Goal: Task Accomplishment & Management: Manage account settings

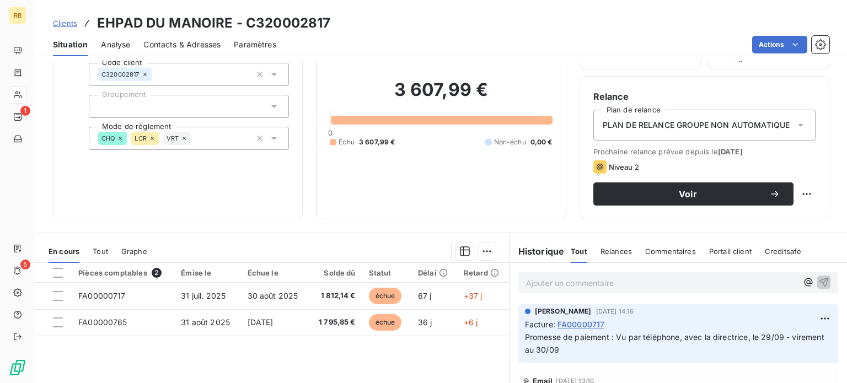
scroll to position [55, 0]
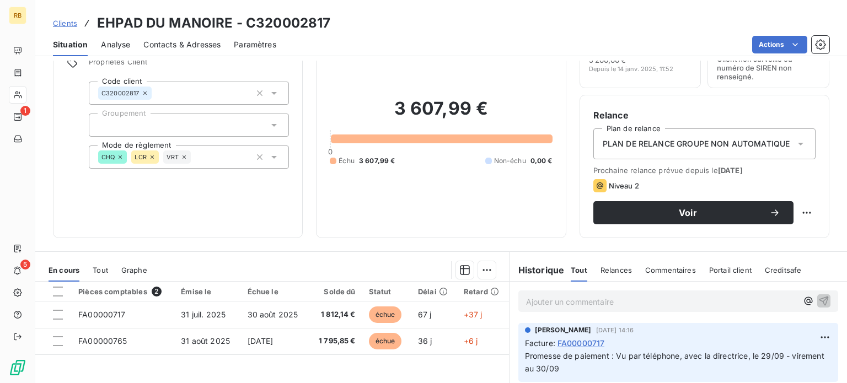
click at [575, 303] on p "Ajouter un commentaire ﻿" at bounding box center [661, 302] width 271 height 14
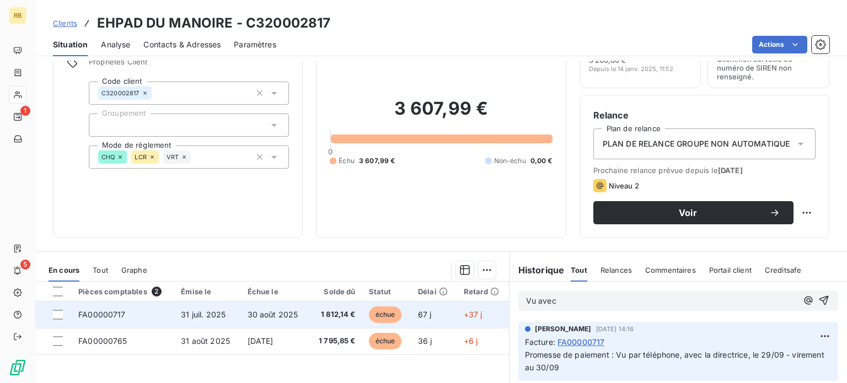
click at [324, 313] on span "1 812,14 €" at bounding box center [335, 314] width 40 height 11
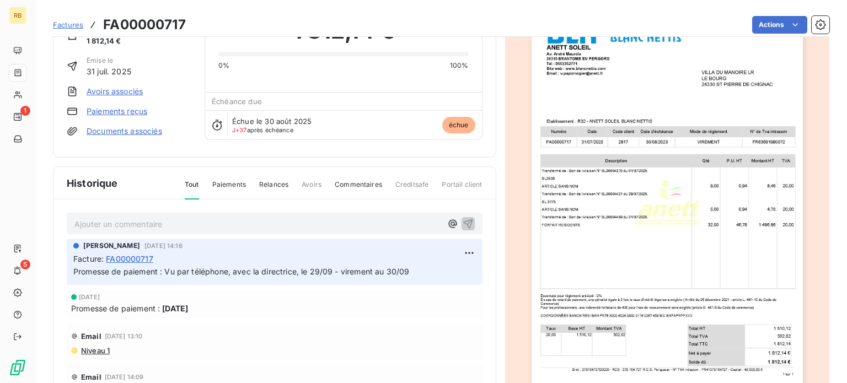
scroll to position [111, 0]
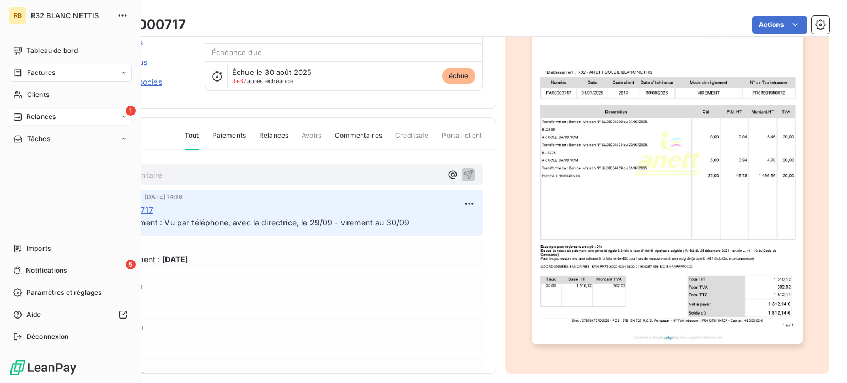
click at [42, 119] on span "Relances" at bounding box center [40, 117] width 29 height 10
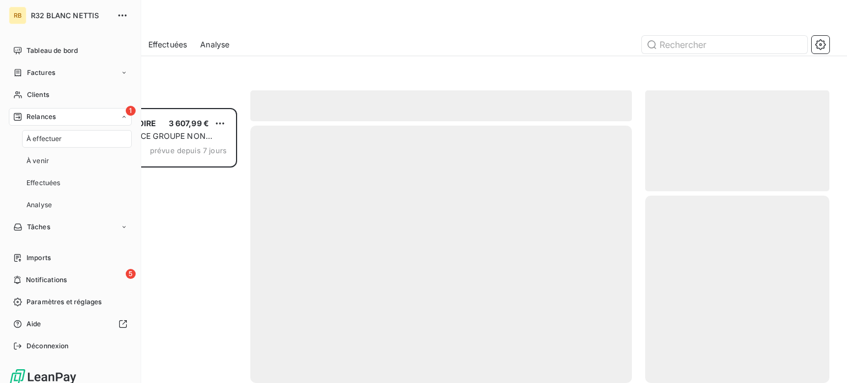
scroll to position [267, 175]
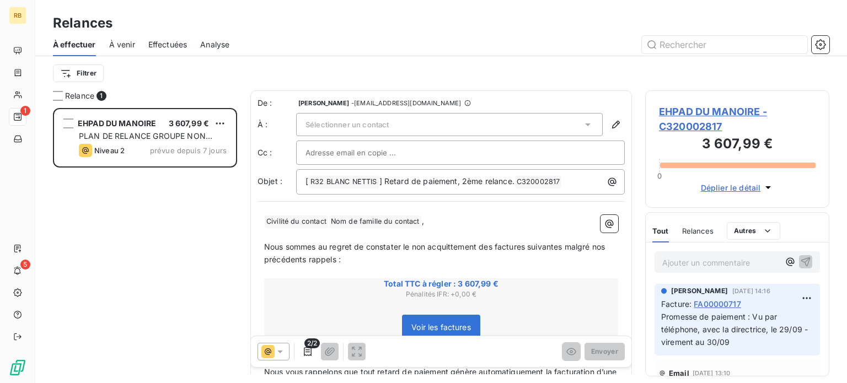
click at [192, 80] on div "Filtrer" at bounding box center [441, 73] width 777 height 21
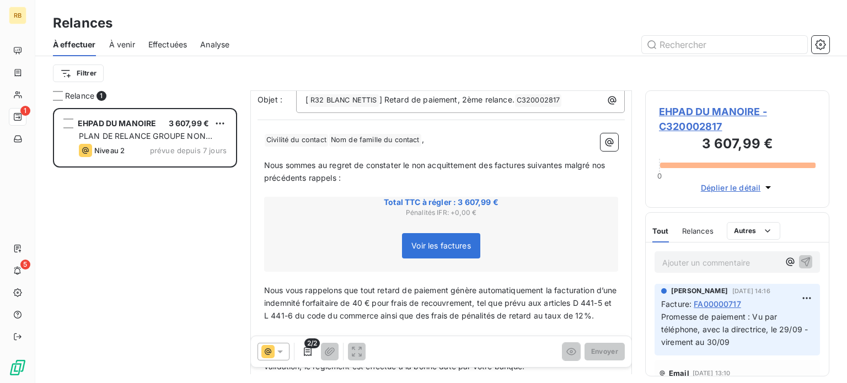
scroll to position [0, 0]
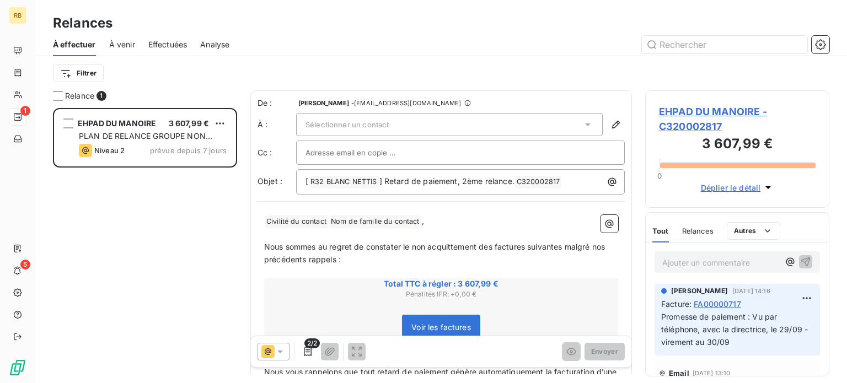
click at [430, 119] on div "Sélectionner un contact" at bounding box center [449, 124] width 307 height 23
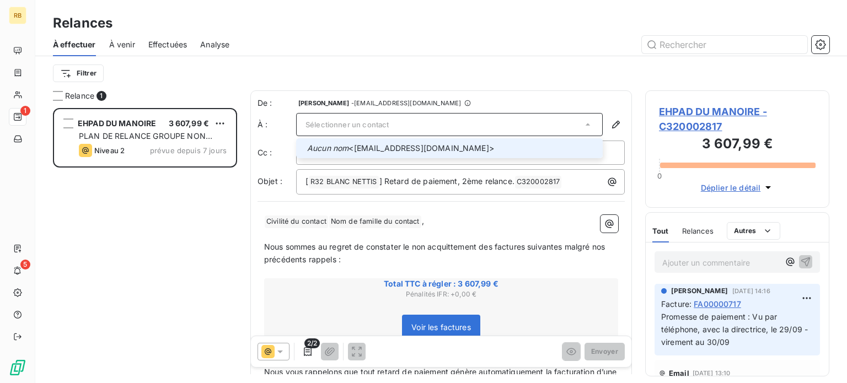
click at [423, 147] on span "Aucun nom <[EMAIL_ADDRESS][DOMAIN_NAME]>" at bounding box center [451, 148] width 289 height 11
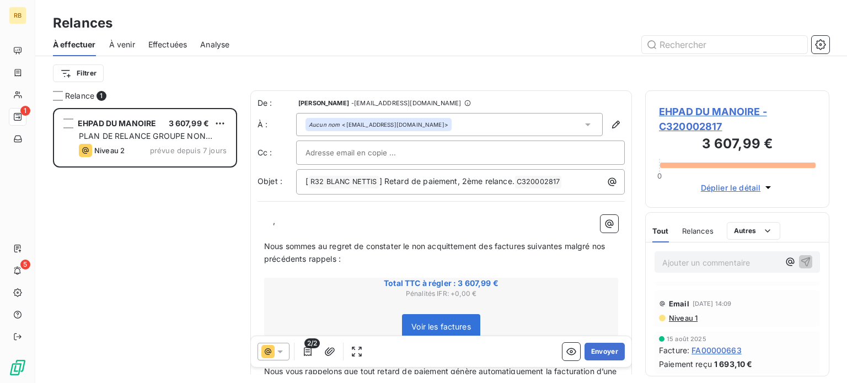
scroll to position [55, 0]
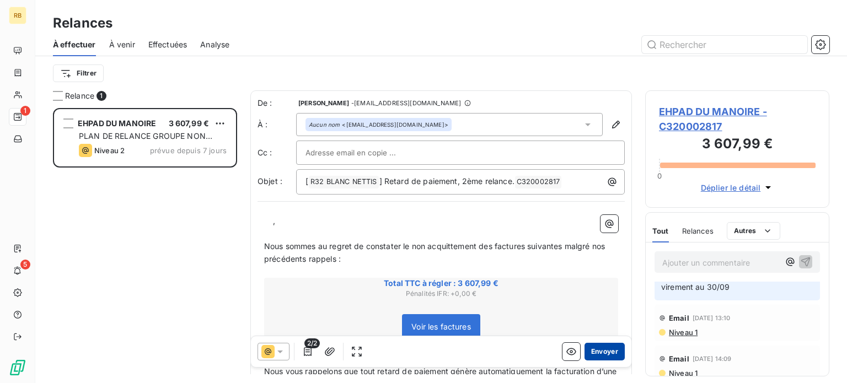
click at [600, 354] on button "Envoyer" at bounding box center [605, 352] width 40 height 18
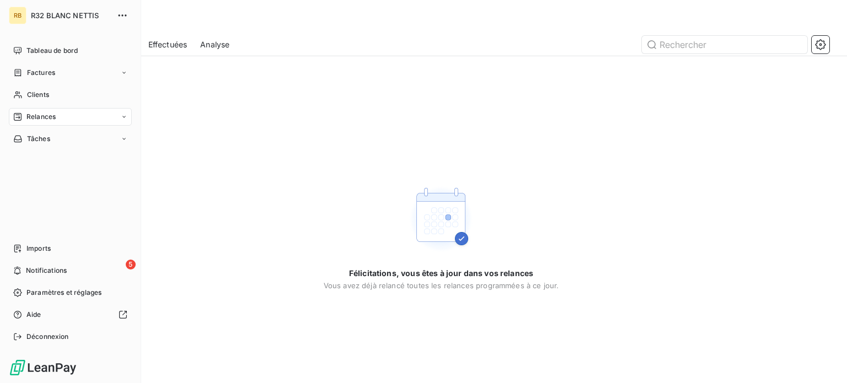
click at [60, 119] on div "Relances" at bounding box center [70, 117] width 123 height 18
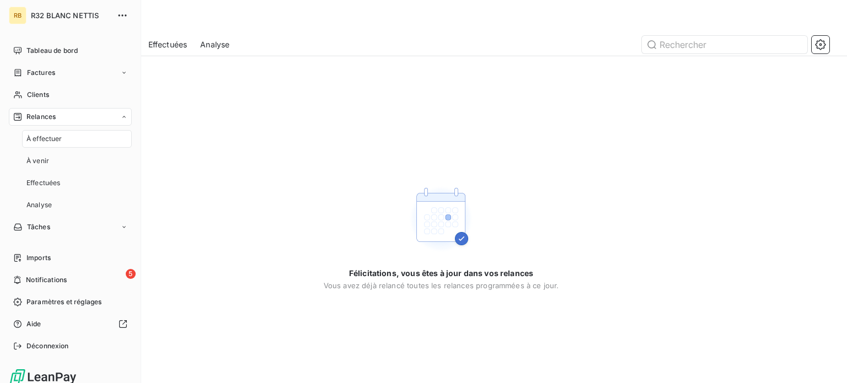
click at [60, 119] on div "Relances" at bounding box center [70, 117] width 123 height 18
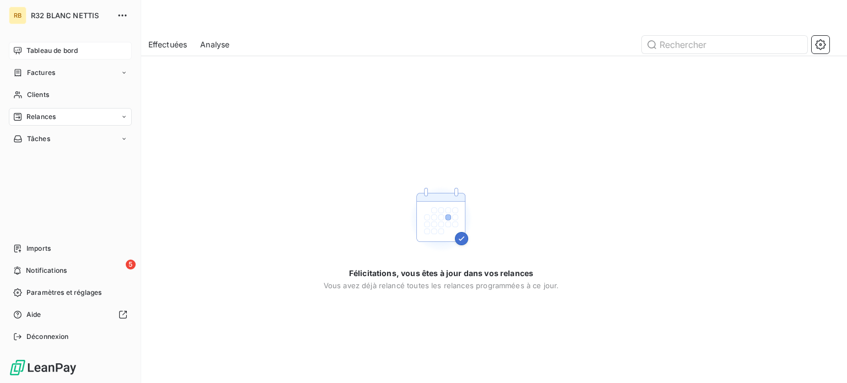
click at [35, 51] on span "Tableau de bord" at bounding box center [51, 51] width 51 height 10
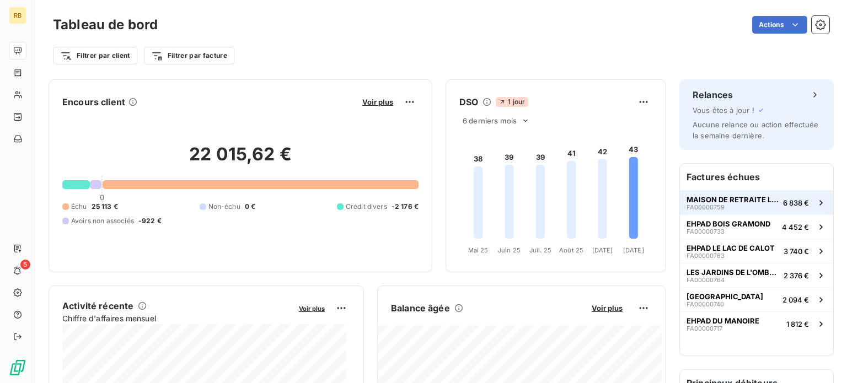
click at [730, 197] on span "MAISON DE RETRAITE LE VERGER DES BALANS" at bounding box center [733, 199] width 92 height 9
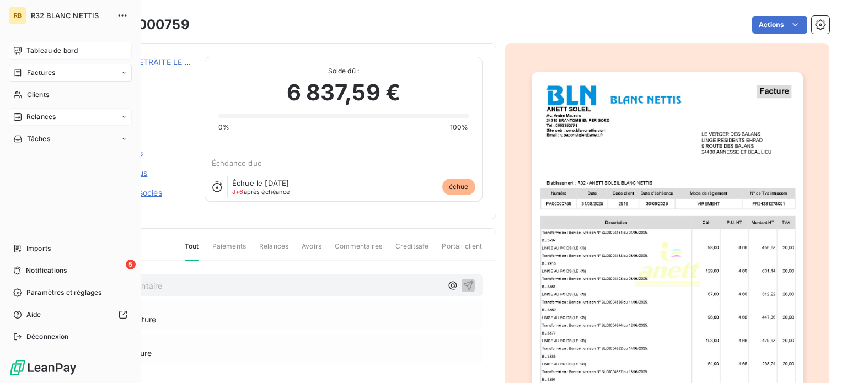
click at [60, 118] on div "Relances" at bounding box center [70, 117] width 123 height 18
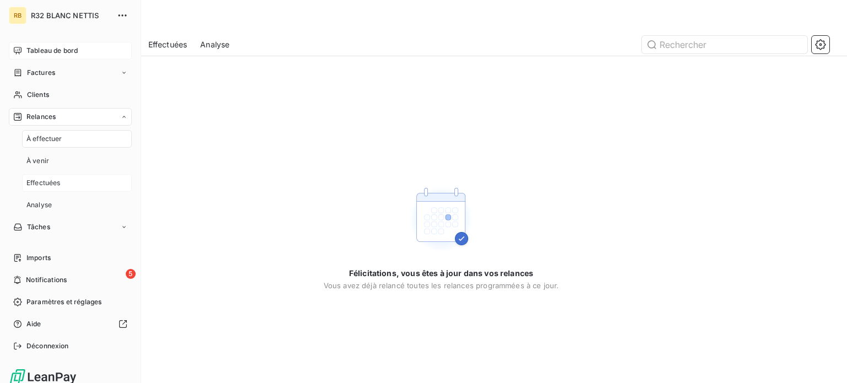
click at [38, 184] on span "Effectuées" at bounding box center [43, 183] width 34 height 10
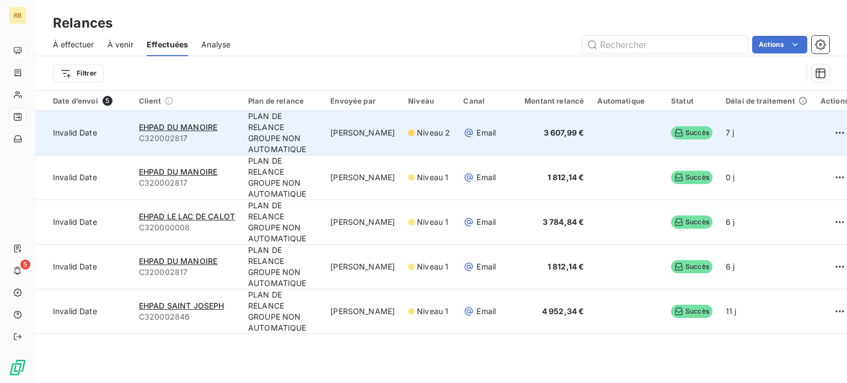
click at [426, 140] on td "Niveau 2" at bounding box center [429, 133] width 55 height 45
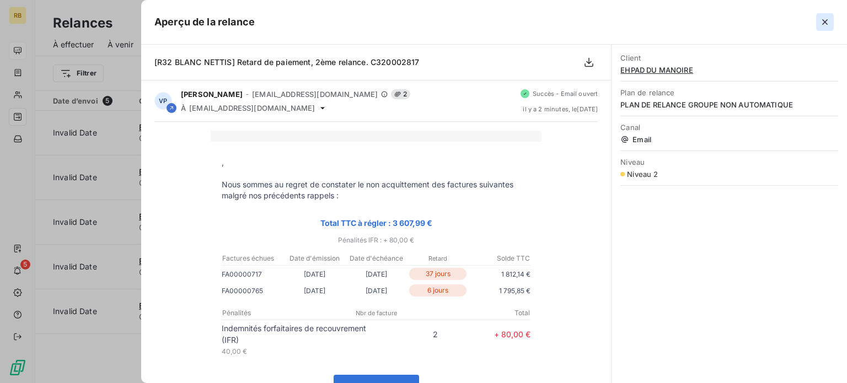
click at [826, 21] on icon "button" at bounding box center [825, 22] width 6 height 6
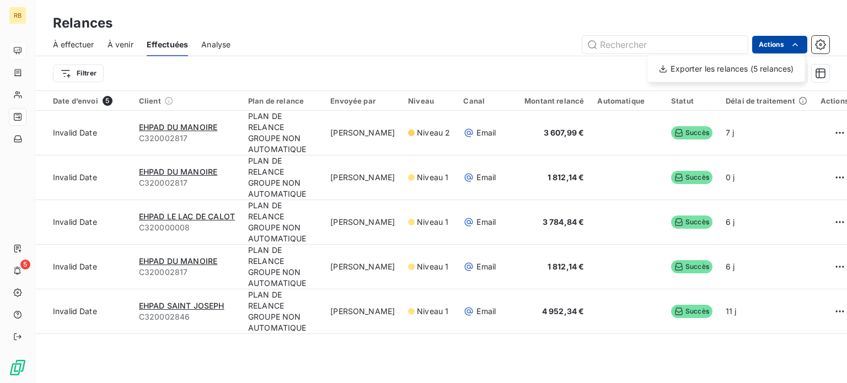
click at [778, 38] on html "RB 5 Relances À effectuer À venir Effectuées Analyse Actions Exporter les relan…" at bounding box center [423, 191] width 847 height 383
click at [777, 39] on html "RB 5 Relances À effectuer À venir Effectuées Analyse Actions Filtrer Date d’env…" at bounding box center [423, 191] width 847 height 383
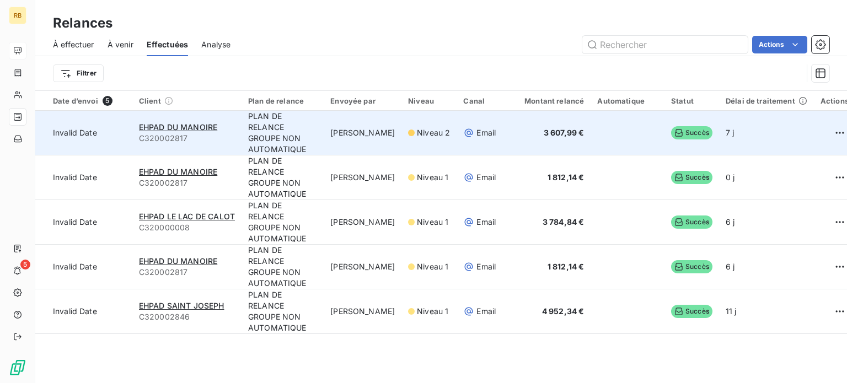
click at [427, 138] on span "Niveau 2" at bounding box center [433, 132] width 33 height 11
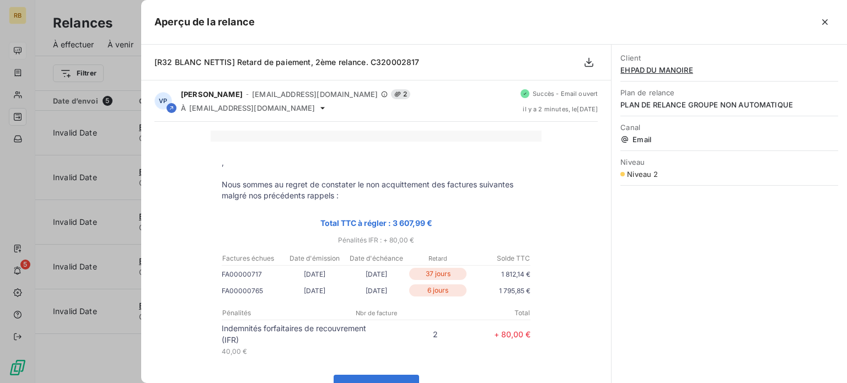
click at [65, 7] on div at bounding box center [423, 191] width 847 height 383
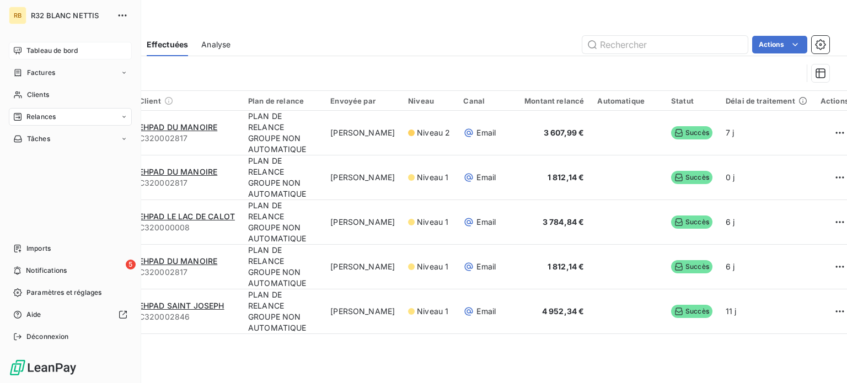
click at [14, 57] on div "Tableau de bord" at bounding box center [70, 51] width 123 height 18
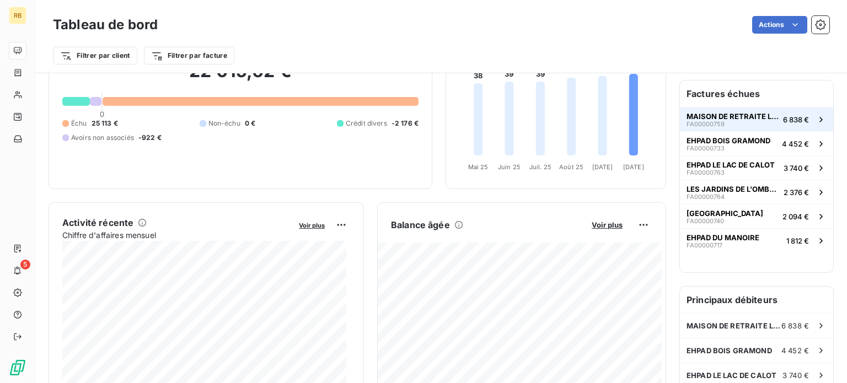
scroll to position [110, 0]
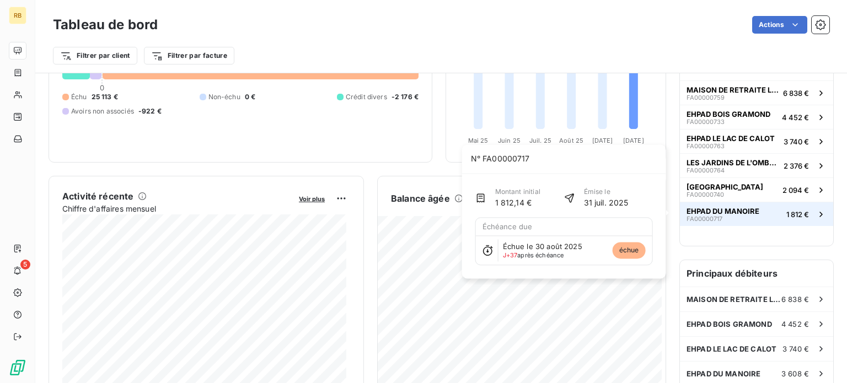
click at [731, 213] on span "EHPAD DU MANOIRE" at bounding box center [723, 211] width 73 height 9
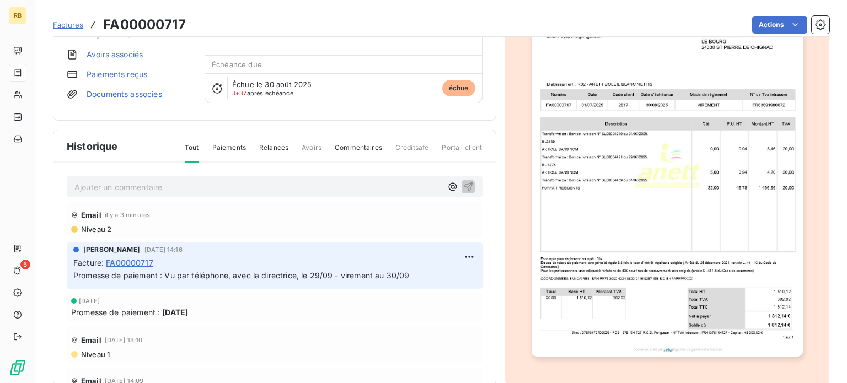
scroll to position [110, 0]
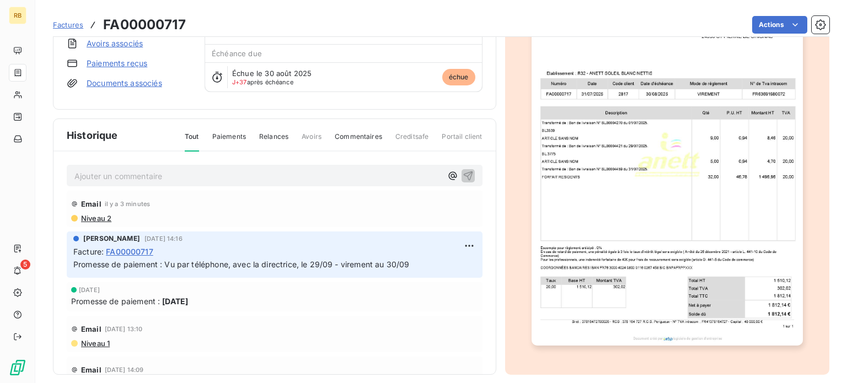
click at [174, 172] on p "Ajouter un commentaire ﻿" at bounding box center [257, 176] width 367 height 14
click at [372, 169] on p "vu avec la compta n'avais pas reçue la facture, mis en paiement rapidement" at bounding box center [257, 175] width 367 height 13
click at [463, 170] on icon "button" at bounding box center [468, 175] width 11 height 11
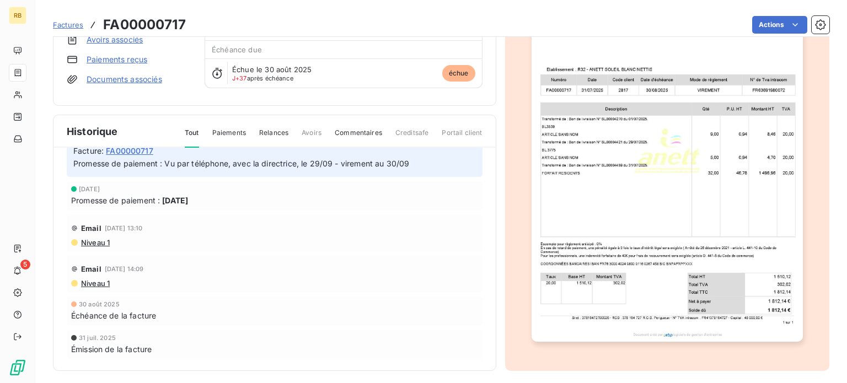
scroll to position [115, 0]
click at [84, 272] on div "Email [DATE] 14:09 Niveau 1" at bounding box center [274, 274] width 407 height 28
click at [90, 265] on span "Email" at bounding box center [91, 268] width 20 height 9
click at [103, 279] on span "Niveau 1" at bounding box center [95, 283] width 30 height 9
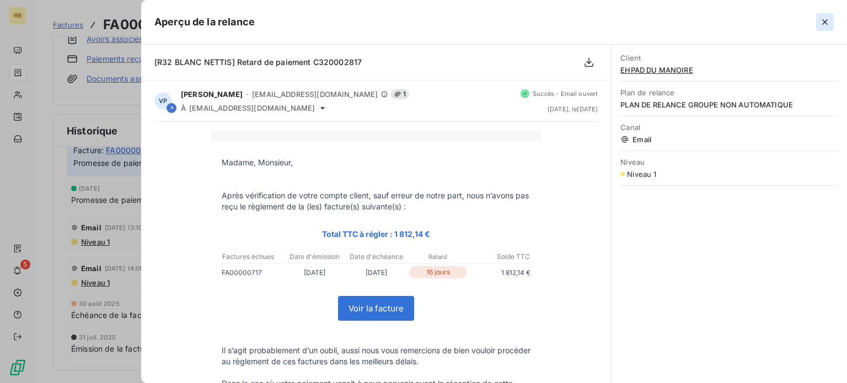
click at [828, 20] on icon "button" at bounding box center [825, 22] width 11 height 11
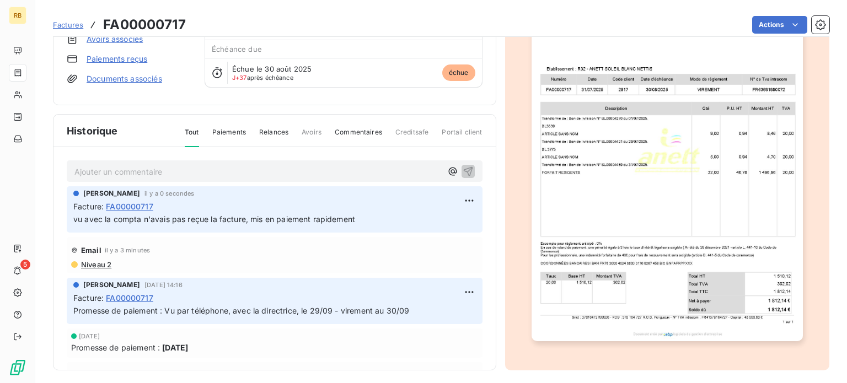
scroll to position [0, 0]
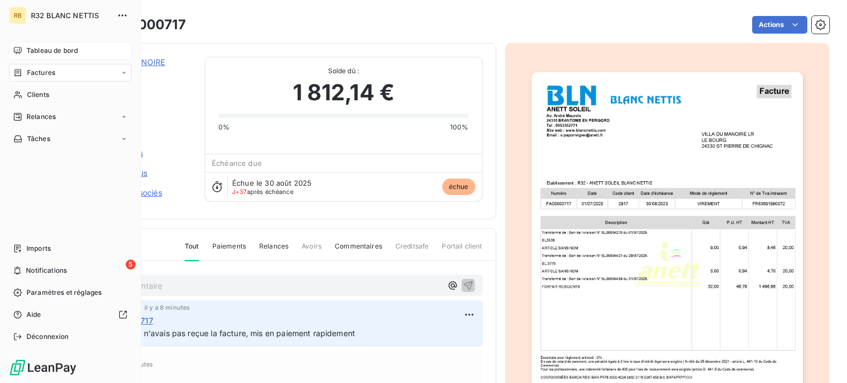
click at [37, 49] on span "Tableau de bord" at bounding box center [51, 51] width 51 height 10
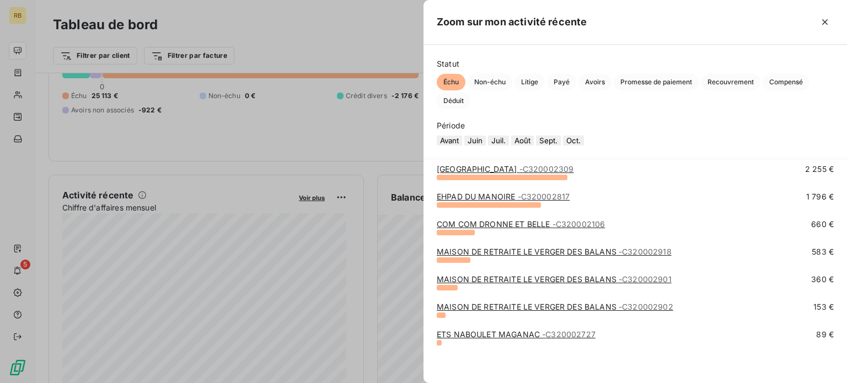
scroll to position [129, 0]
click at [353, 142] on div at bounding box center [423, 191] width 847 height 383
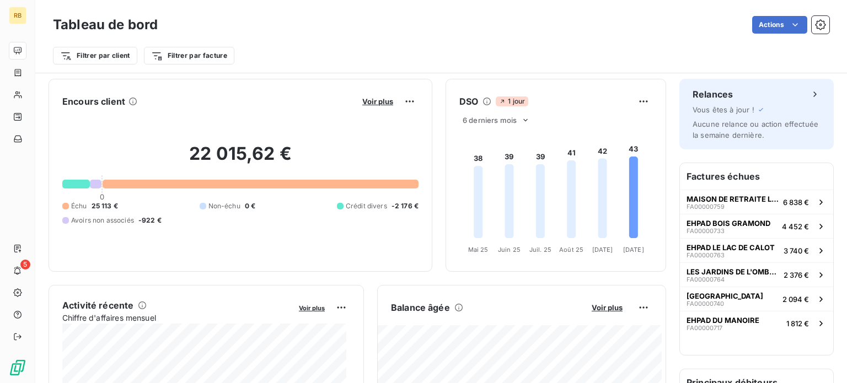
scroll to position [0, 0]
